Goal: Task Accomplishment & Management: Complete application form

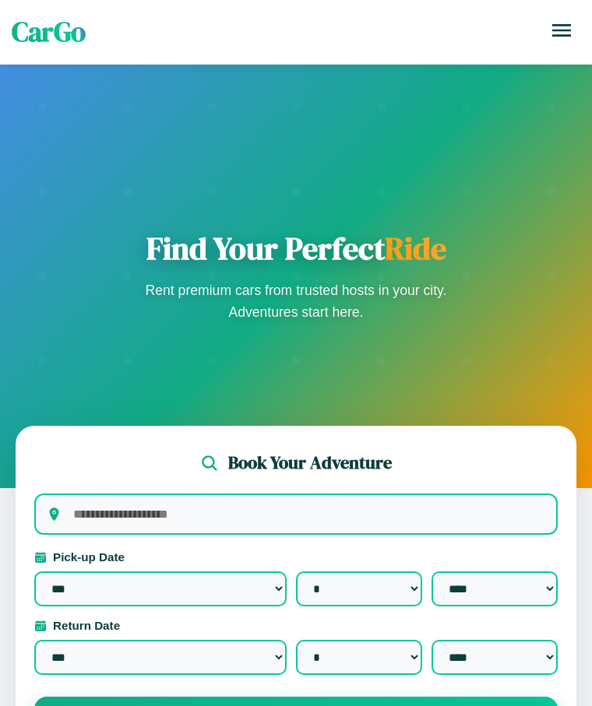
select select "*"
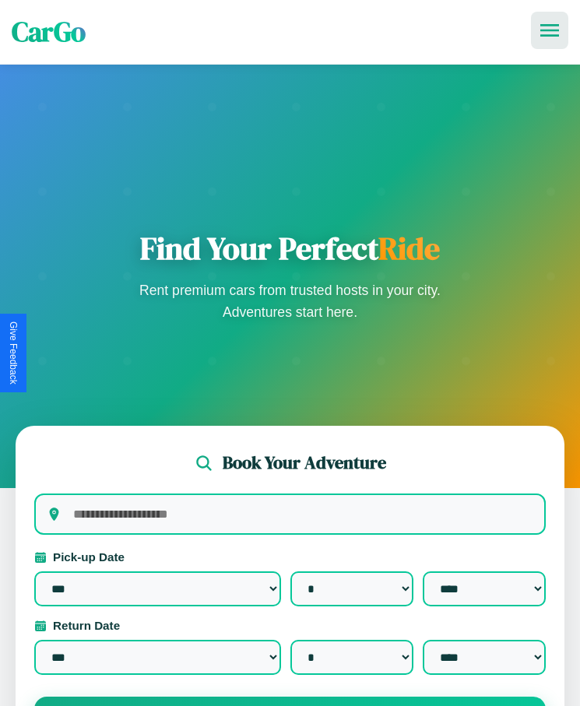
click at [550, 30] on icon at bounding box center [549, 30] width 19 height 12
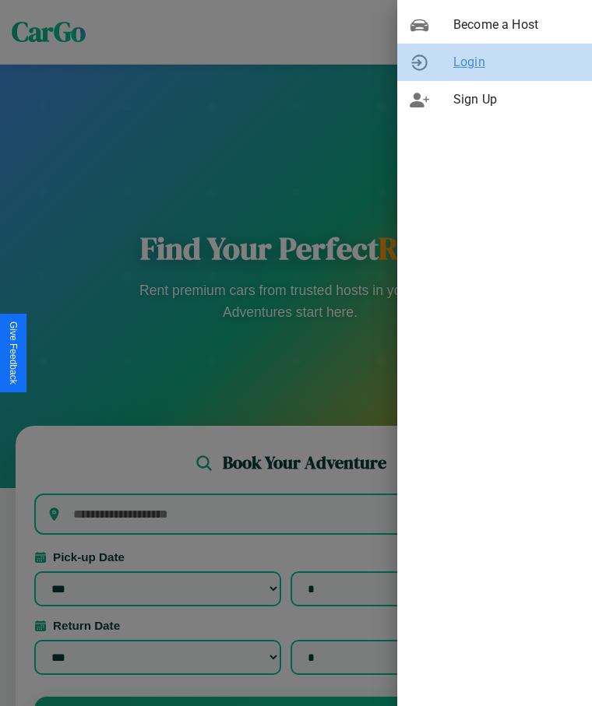
click at [494, 62] on span "Login" at bounding box center [516, 62] width 126 height 19
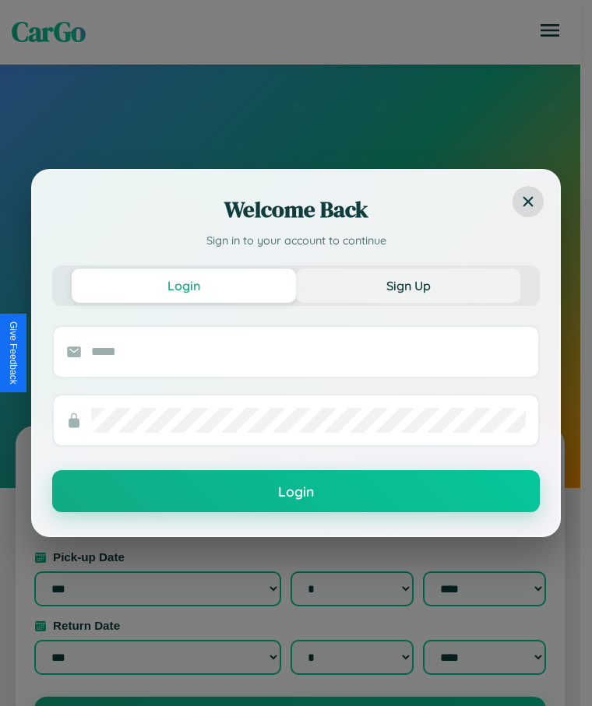
click at [408, 285] on button "Sign Up" at bounding box center [408, 286] width 224 height 34
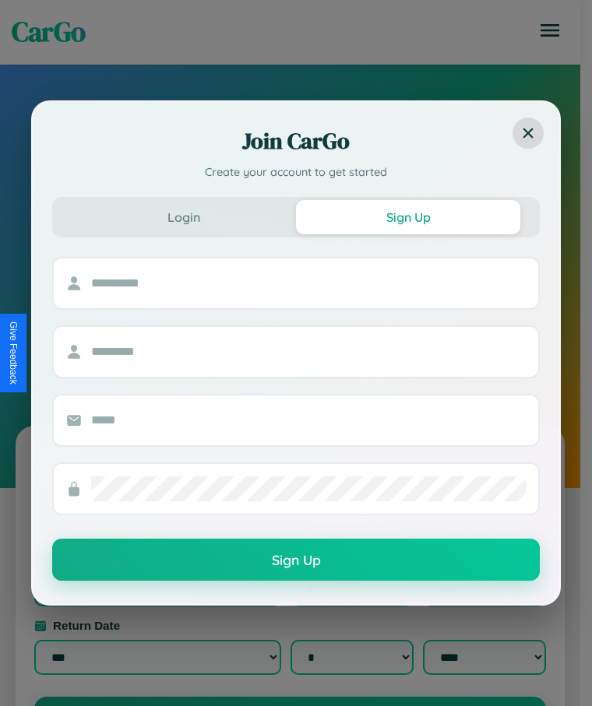
scroll to position [248, 0]
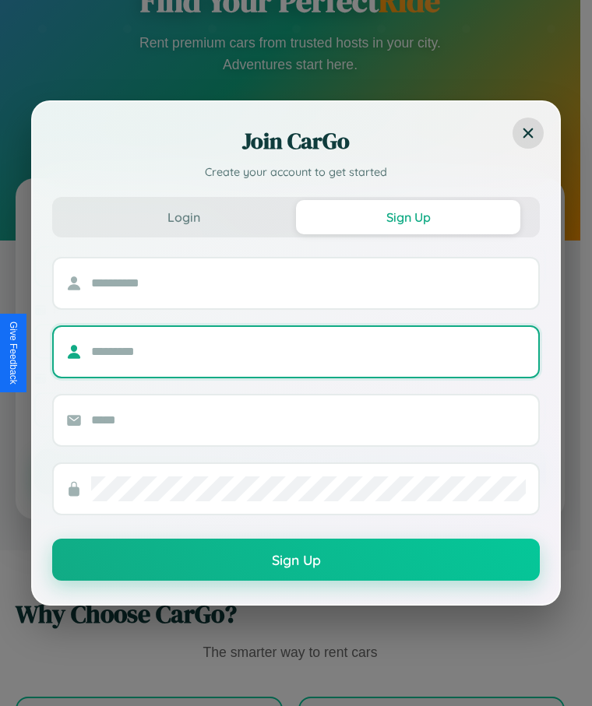
click at [290, 353] on input "text" at bounding box center [308, 351] width 434 height 25
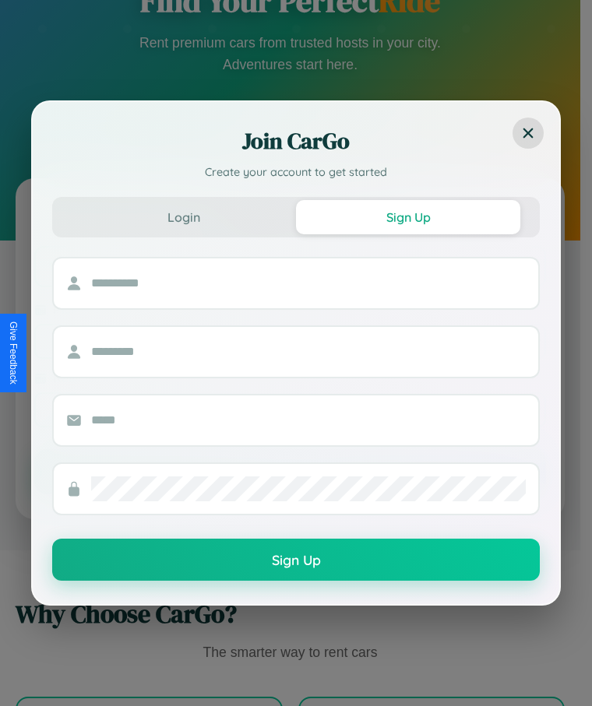
click at [290, 268] on div at bounding box center [308, 283] width 434 height 50
